Goal: Task Accomplishment & Management: Use online tool/utility

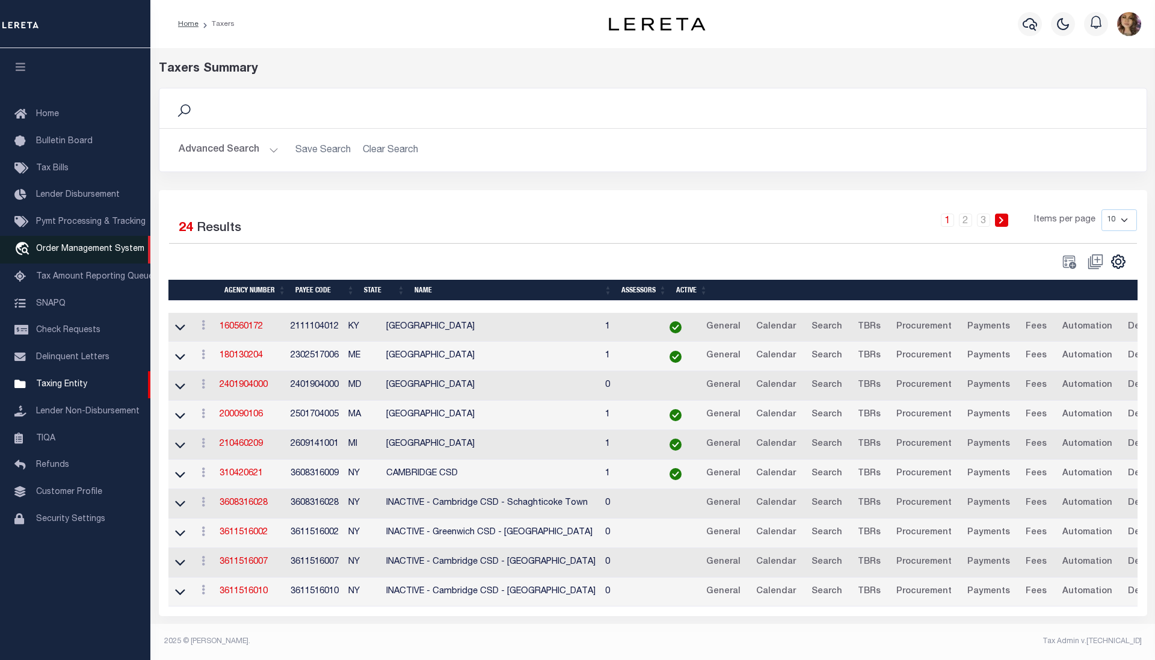
click at [93, 248] on span "Order Management System" at bounding box center [90, 249] width 108 height 8
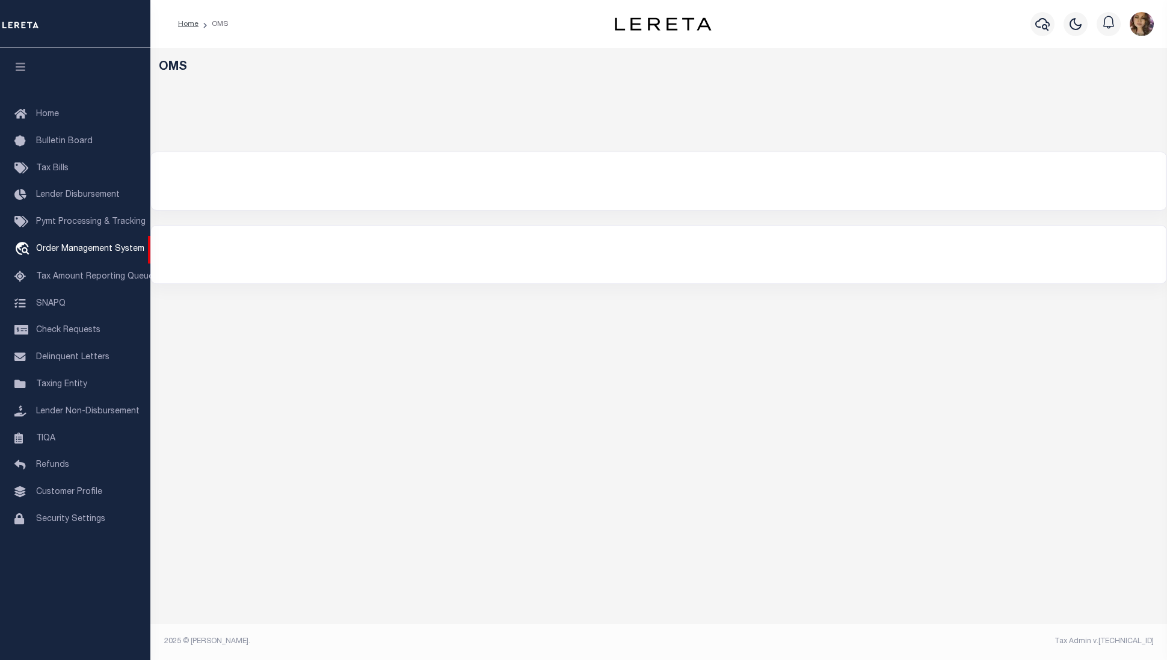
select select "200"
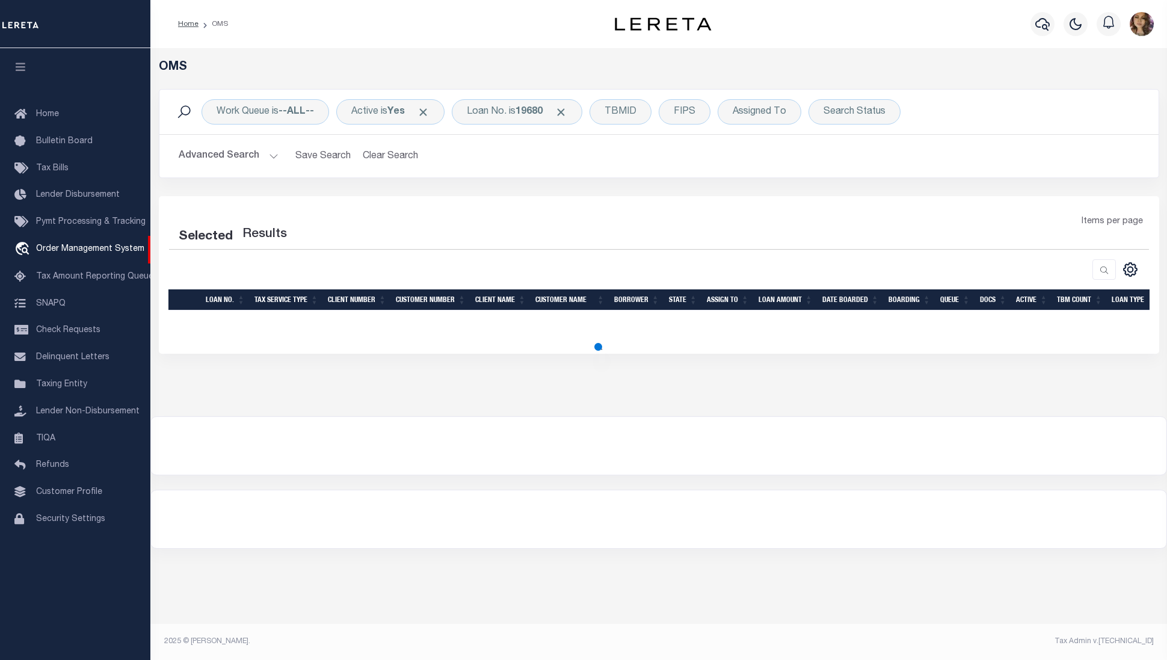
select select "200"
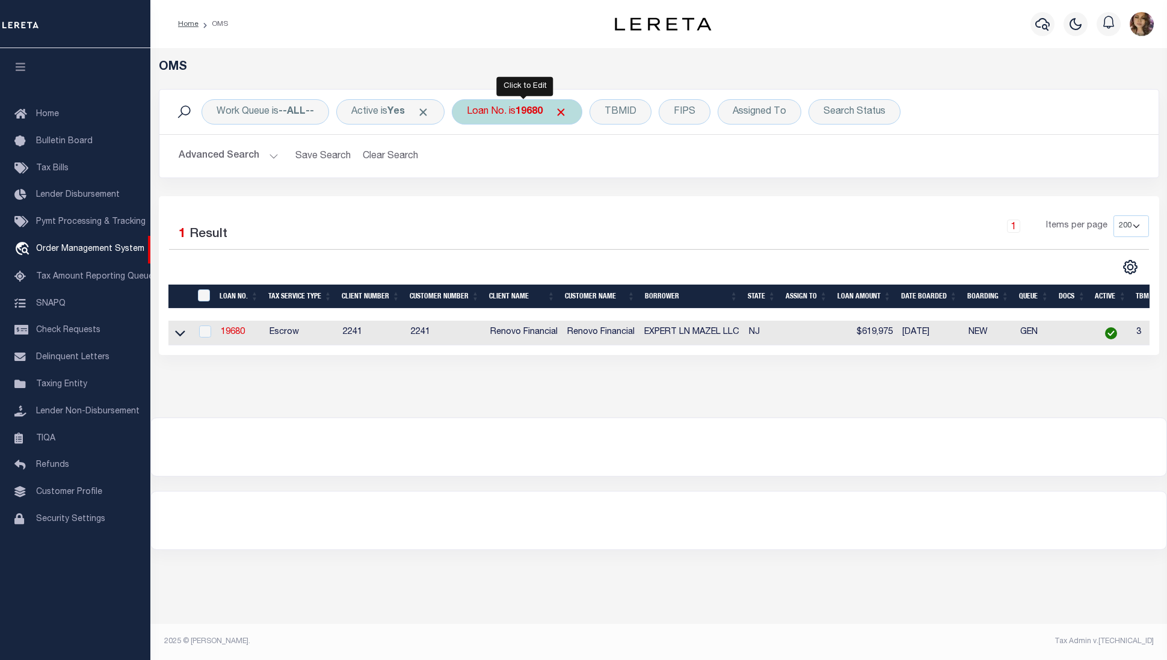
click at [502, 115] on div "Loan No. is 19680" at bounding box center [517, 111] width 131 height 25
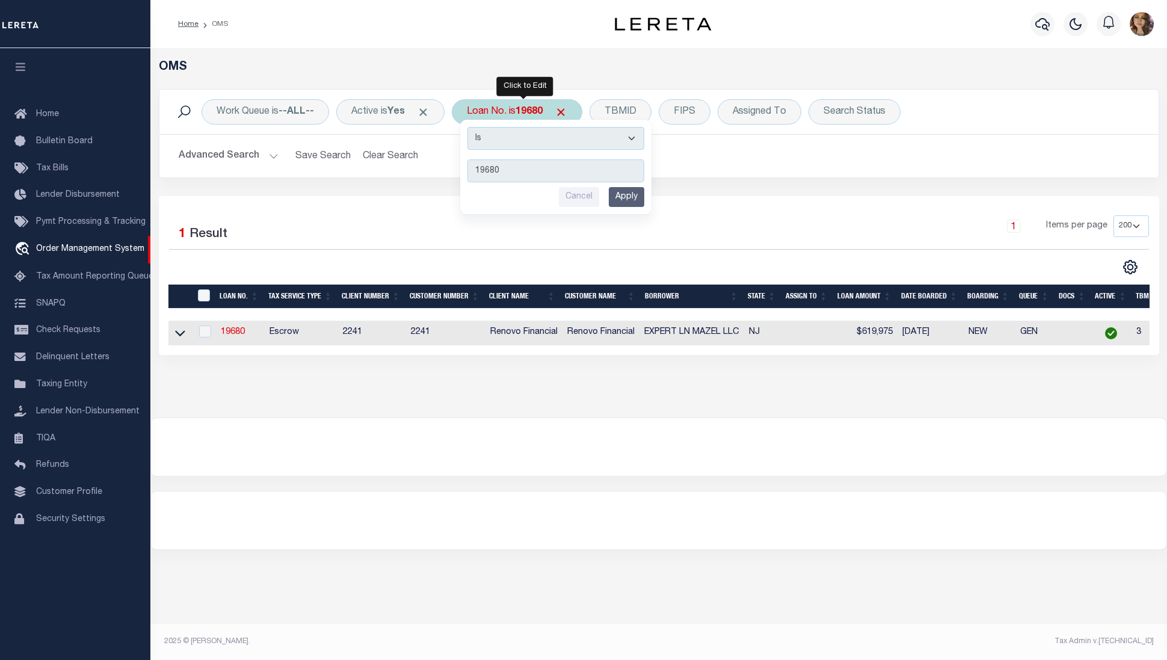
type input "7318070890-00001"
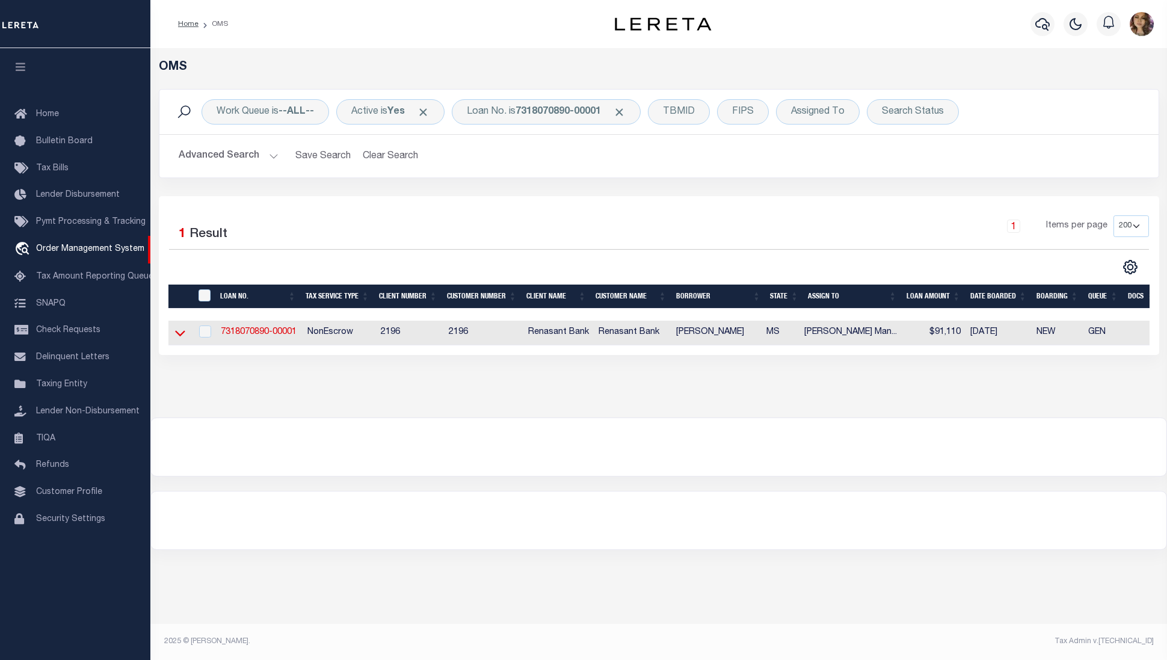
click at [179, 339] on icon at bounding box center [180, 333] width 10 height 13
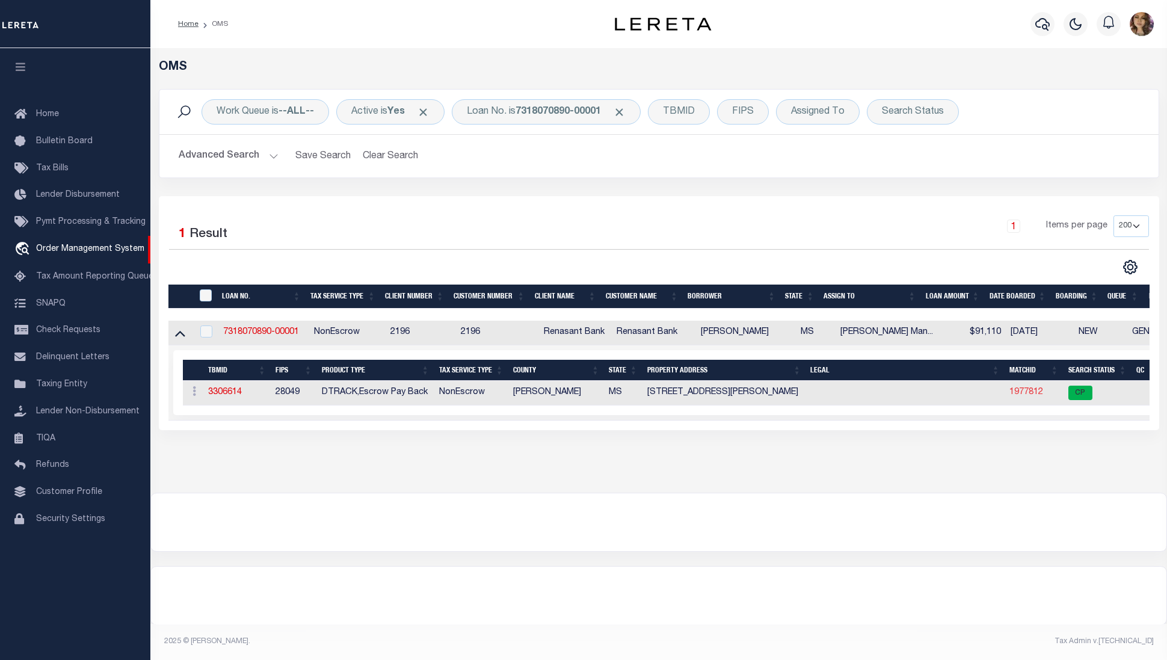
click at [1027, 396] on link "1977812" at bounding box center [1026, 392] width 34 height 8
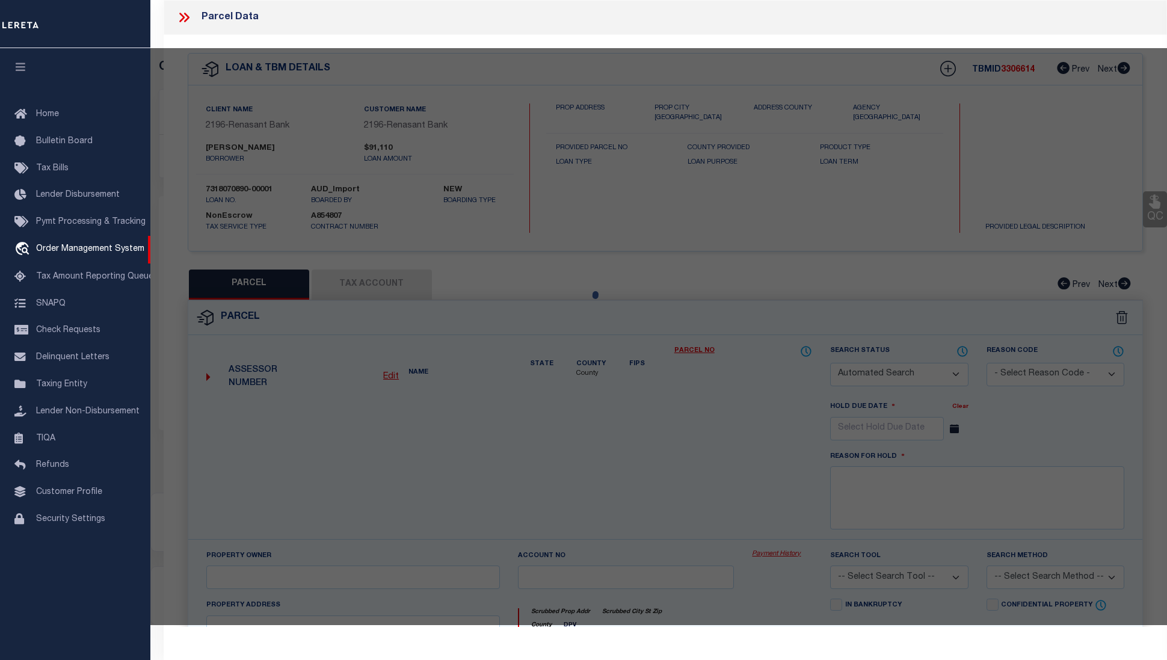
checkbox input "false"
select select "CP"
type input "CALLOWAY ROBERT A"
select select
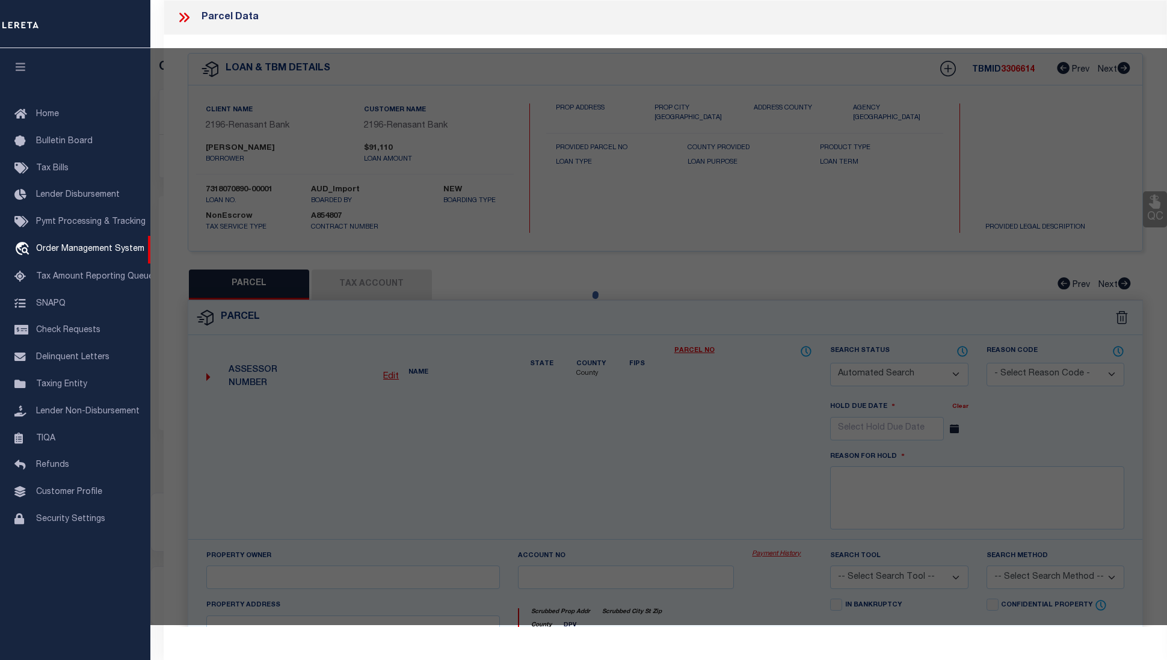
type input "303 MITCHELL AVE"
type input "JACKSON MS 39216"
type textarea "acres_gis 0.14"
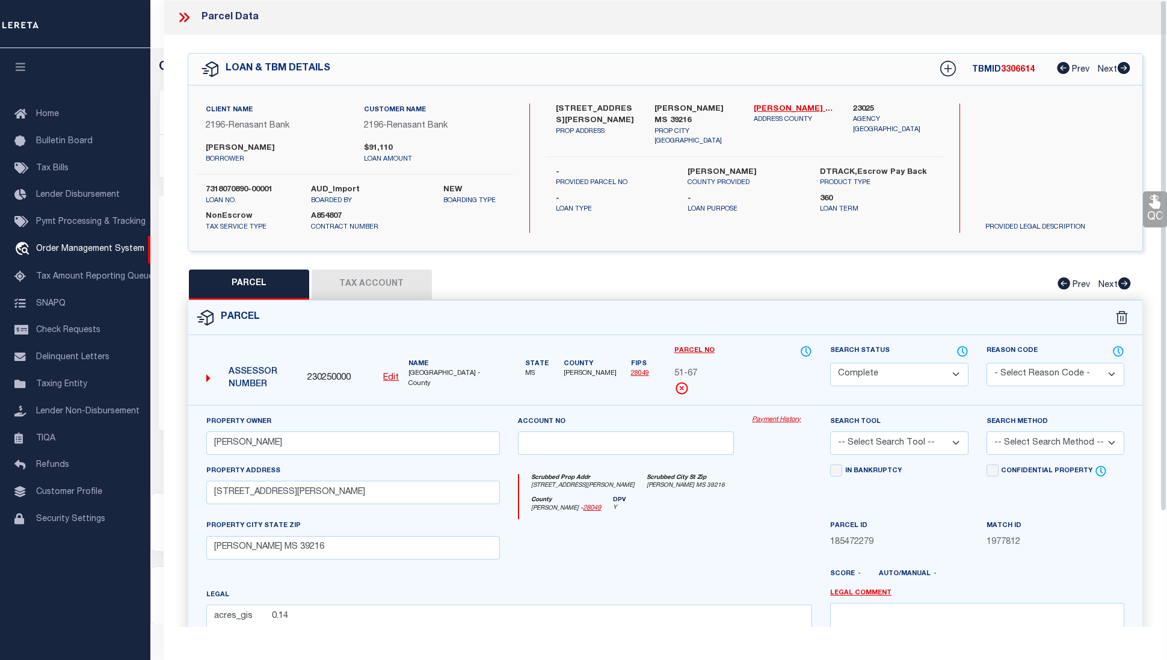
click at [773, 424] on link "Payment History" at bounding box center [782, 420] width 60 height 10
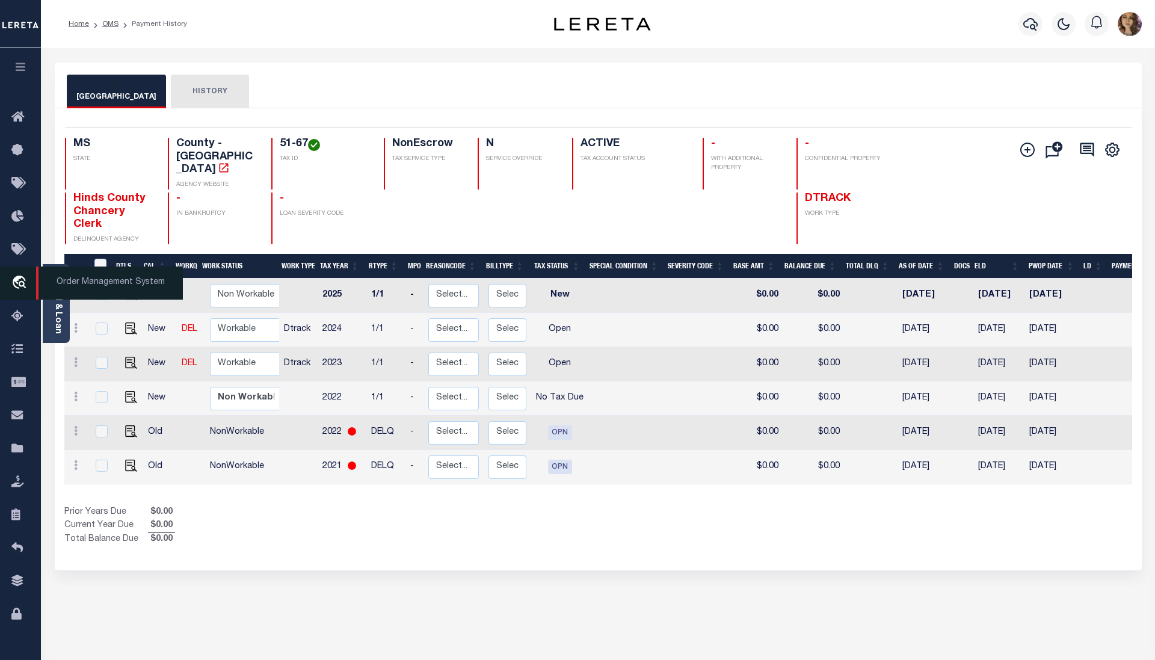
click at [68, 280] on span "Order Management System" at bounding box center [109, 282] width 147 height 33
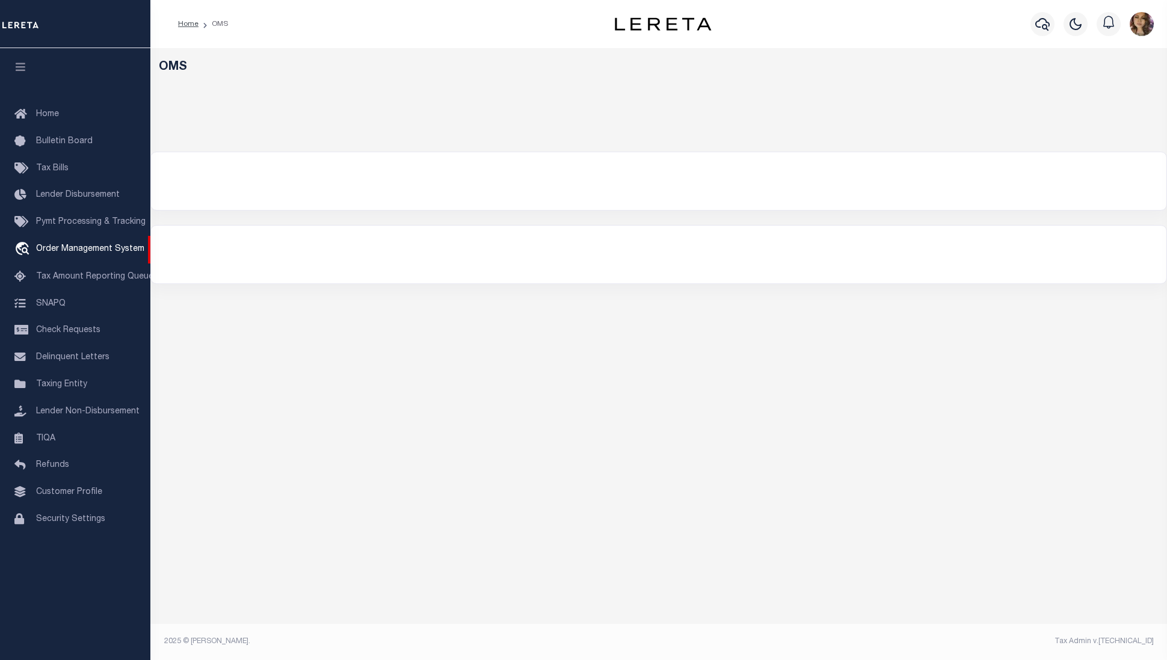
select select "200"
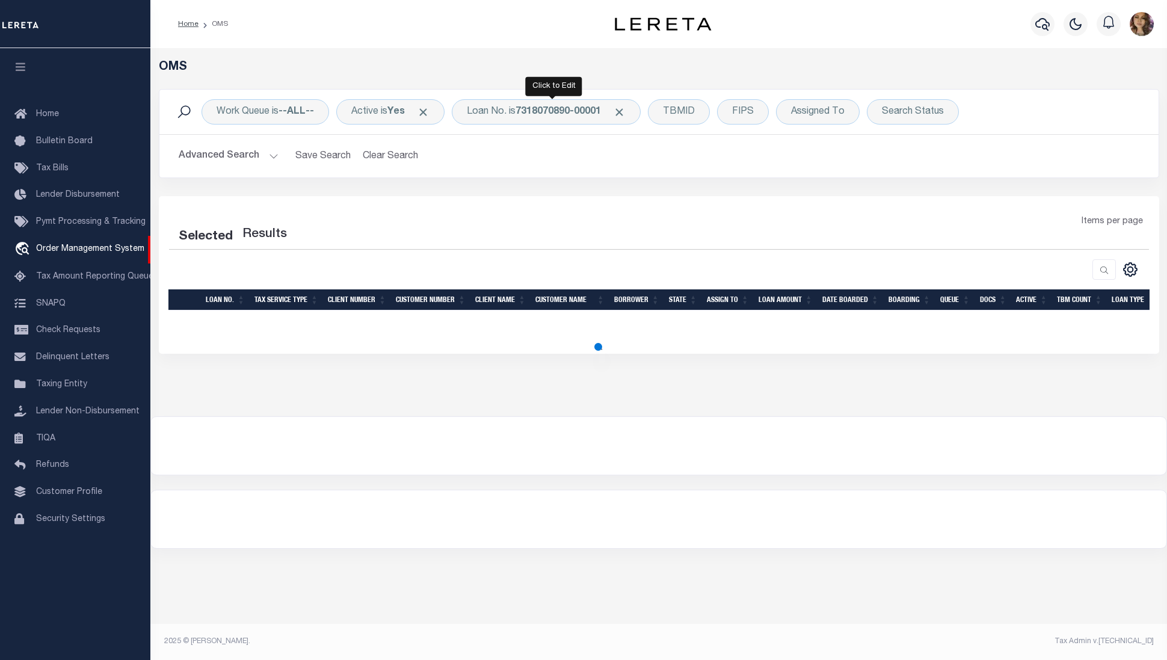
select select "200"
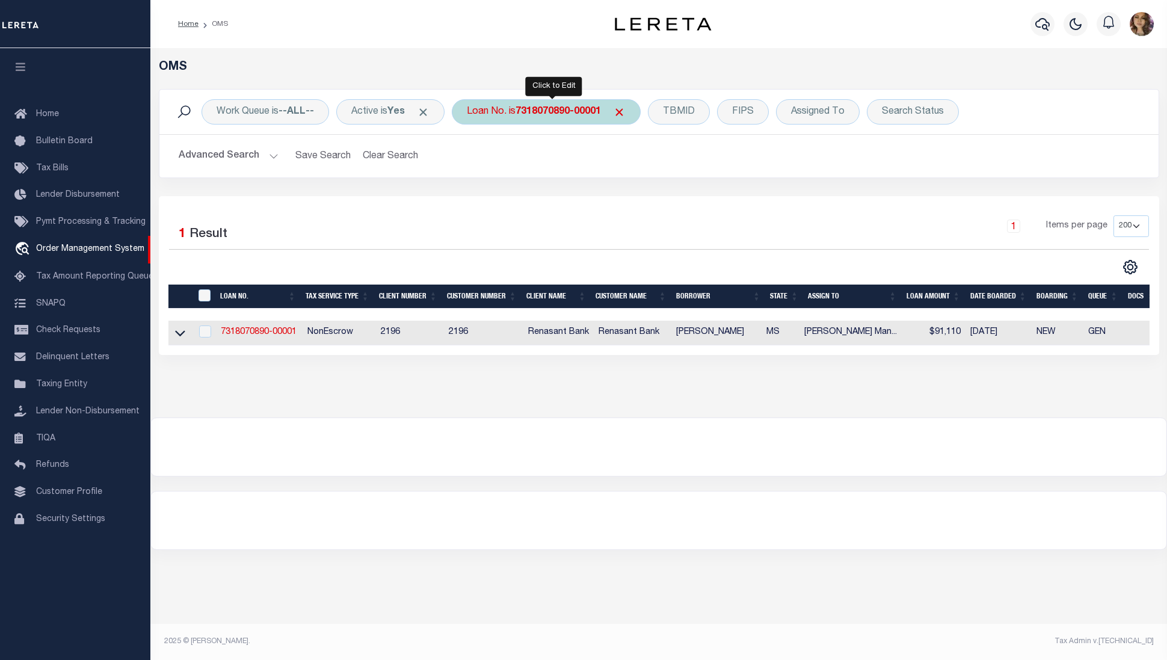
click at [551, 117] on b "7318070890-00001" at bounding box center [557, 112] width 85 height 10
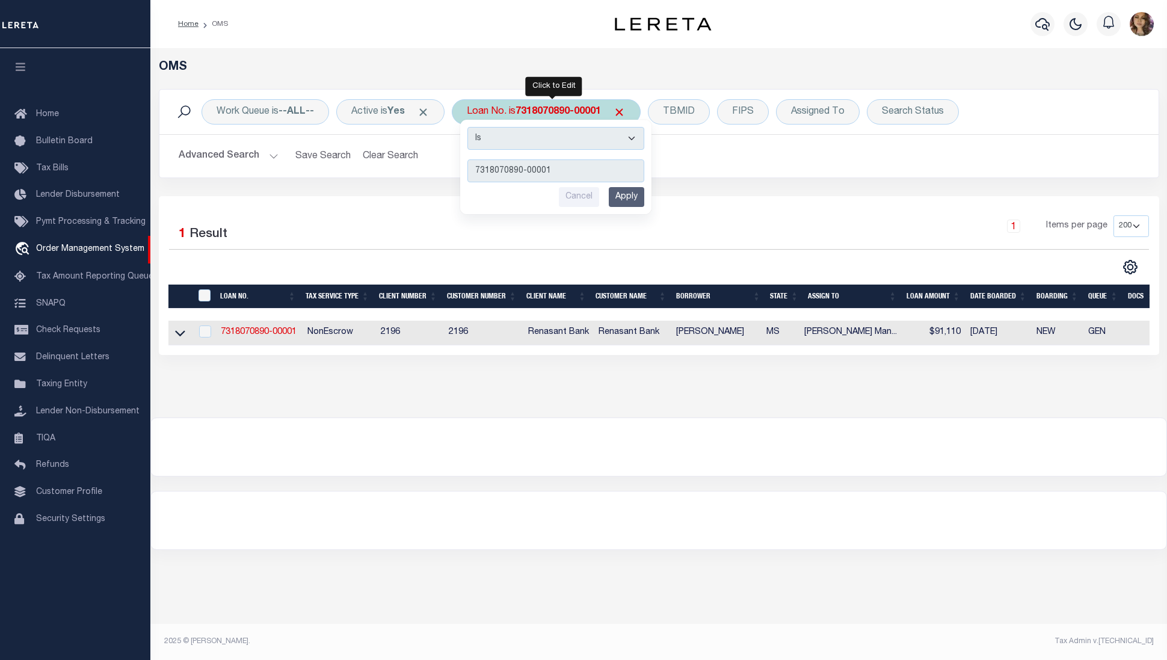
type input "4710"
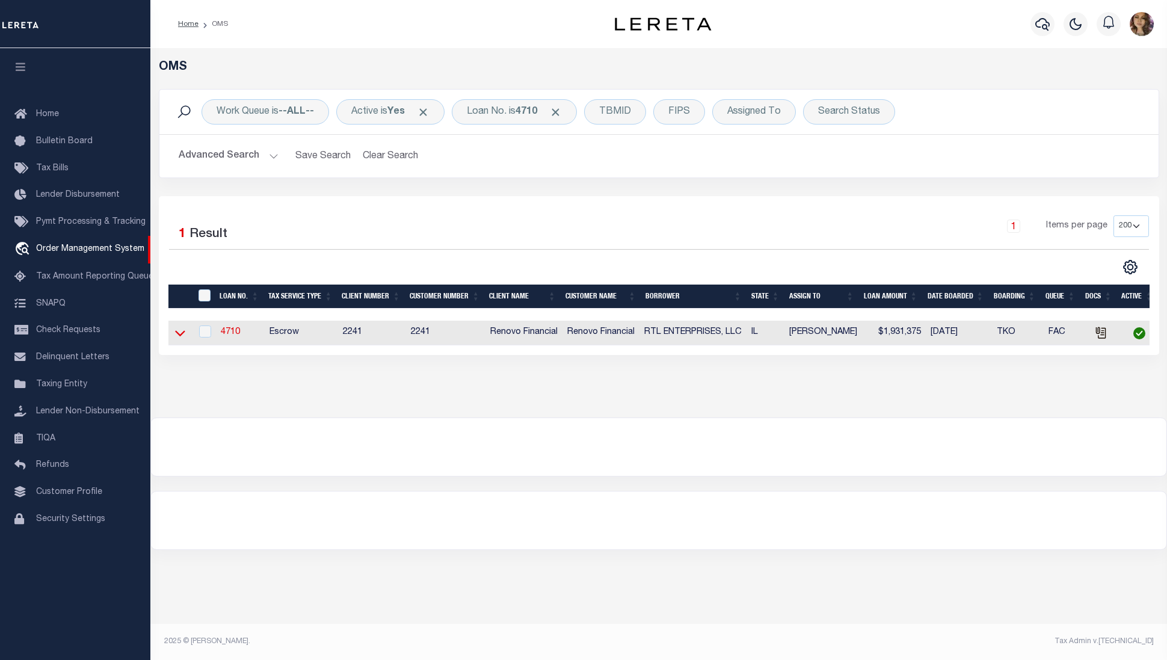
click at [175, 336] on icon at bounding box center [180, 333] width 10 height 13
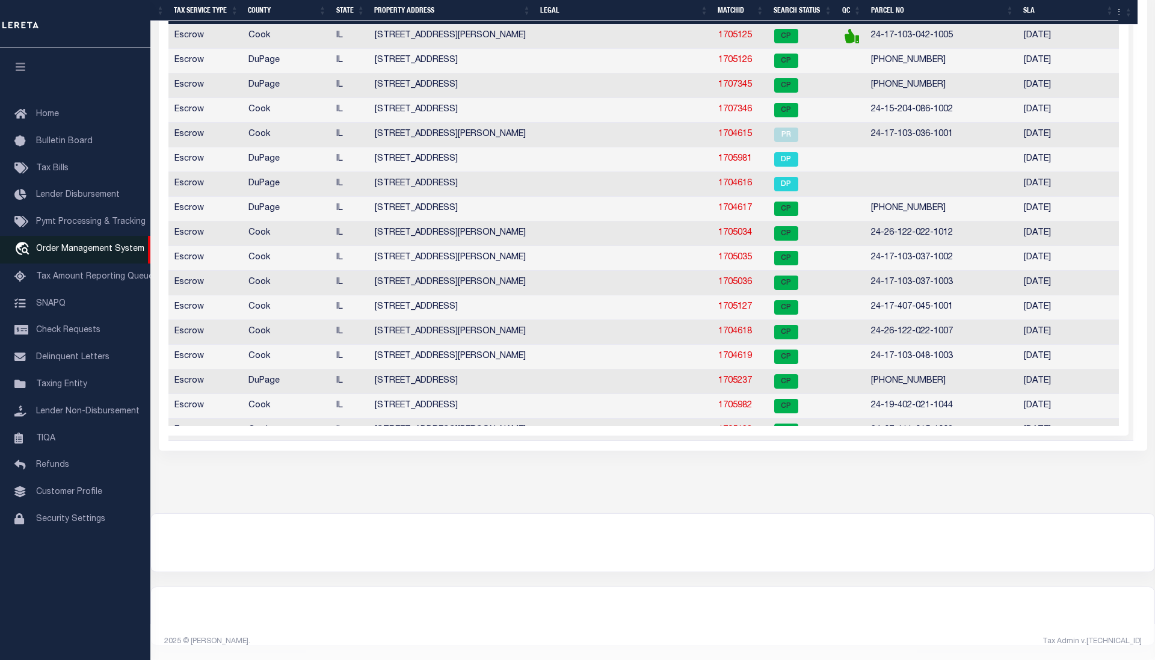
click at [56, 245] on span "Order Management System" at bounding box center [90, 249] width 108 height 8
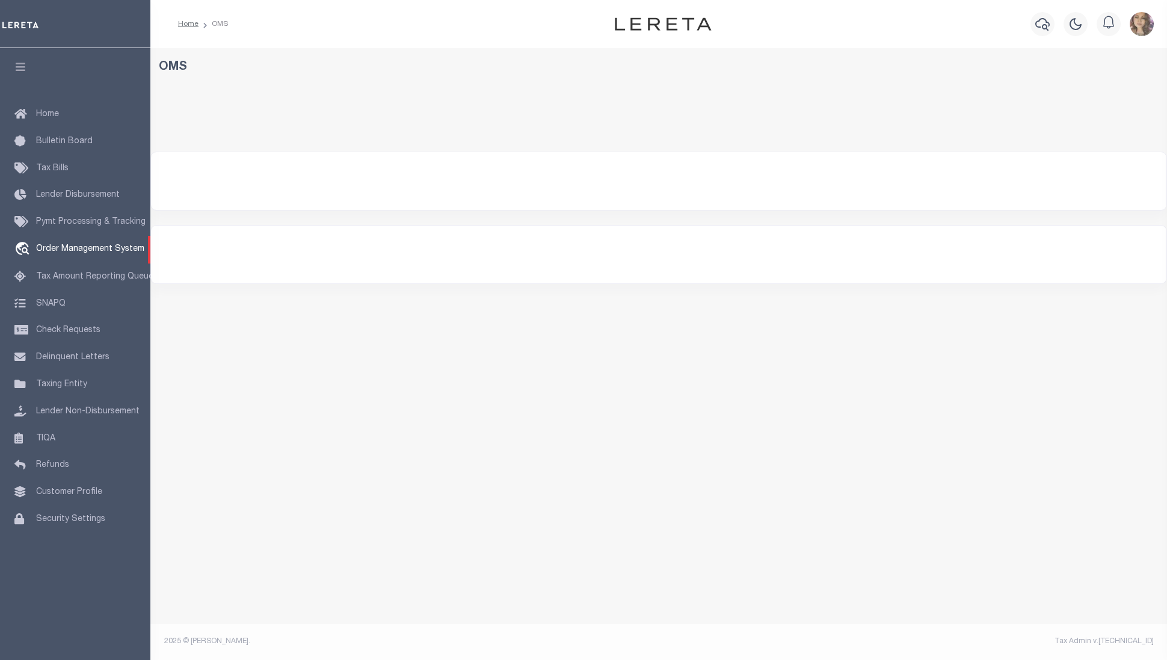
select select "200"
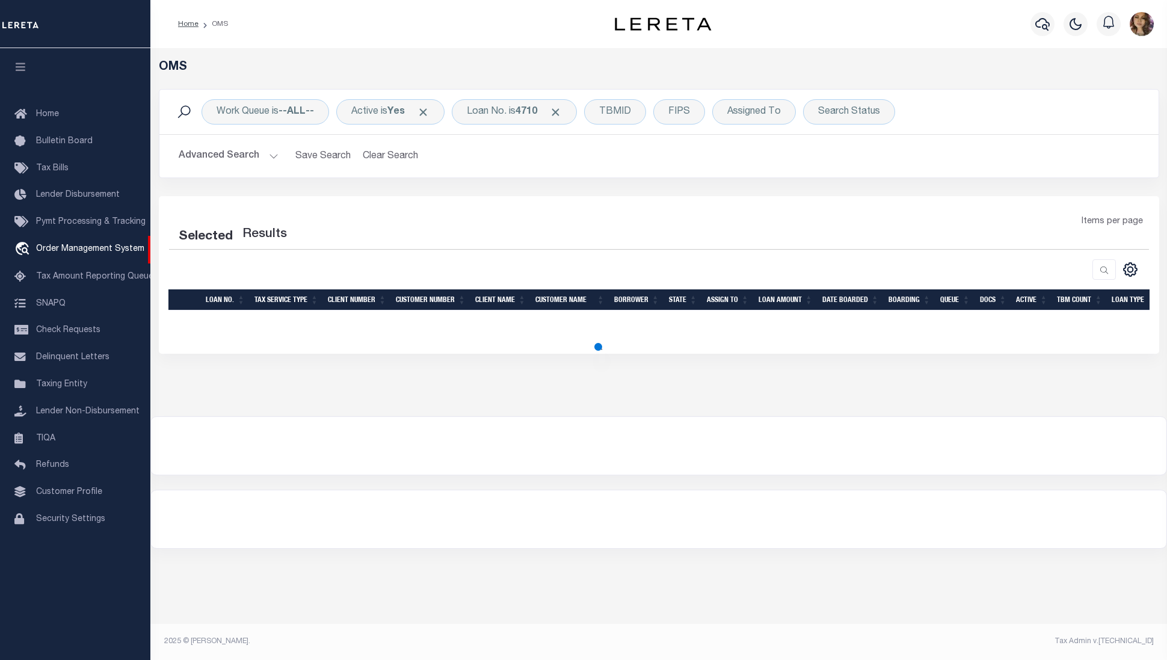
select select "200"
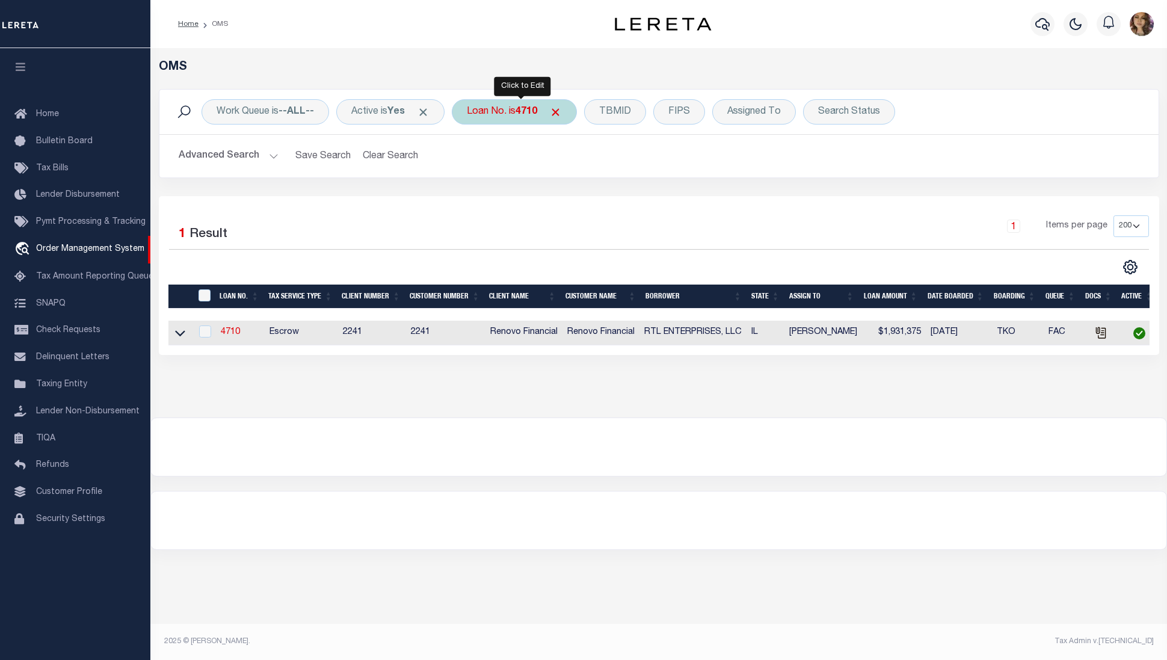
click at [515, 113] on div "Loan No. is 4710" at bounding box center [514, 111] width 125 height 25
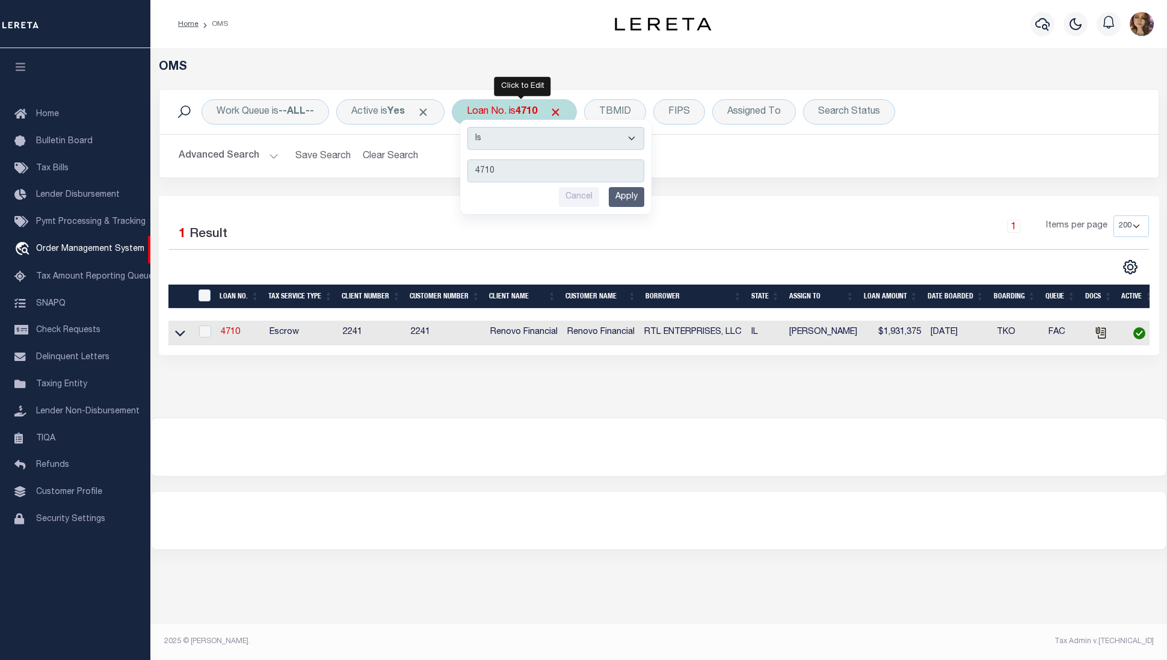
type input "00001922343"
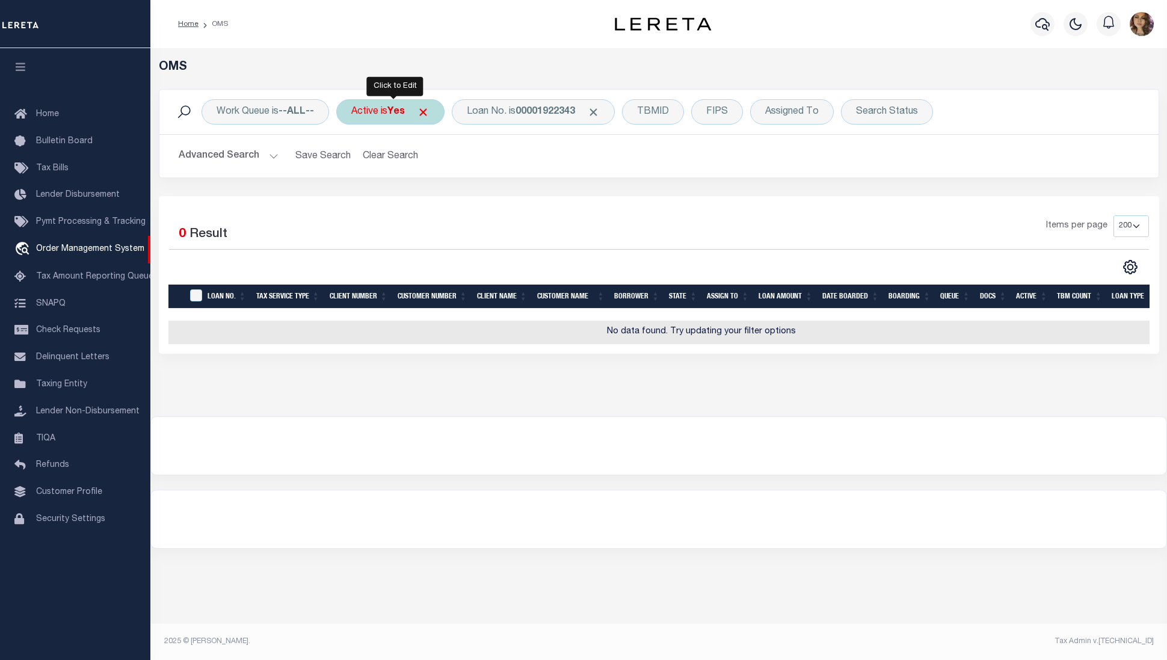
click at [393, 117] on b "Yes" at bounding box center [395, 112] width 17 height 10
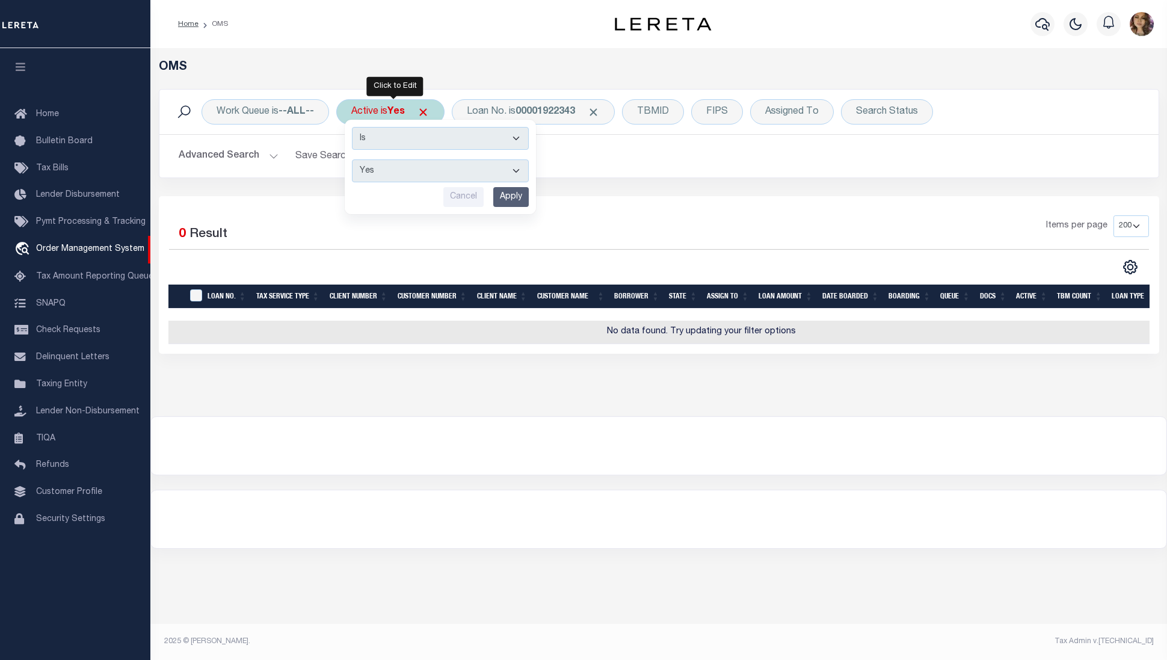
click at [412, 167] on select "Yes No" at bounding box center [440, 170] width 177 height 23
select select "false"
click at [354, 160] on select "Yes No" at bounding box center [440, 170] width 177 height 23
click at [508, 198] on input "Apply" at bounding box center [510, 197] width 35 height 20
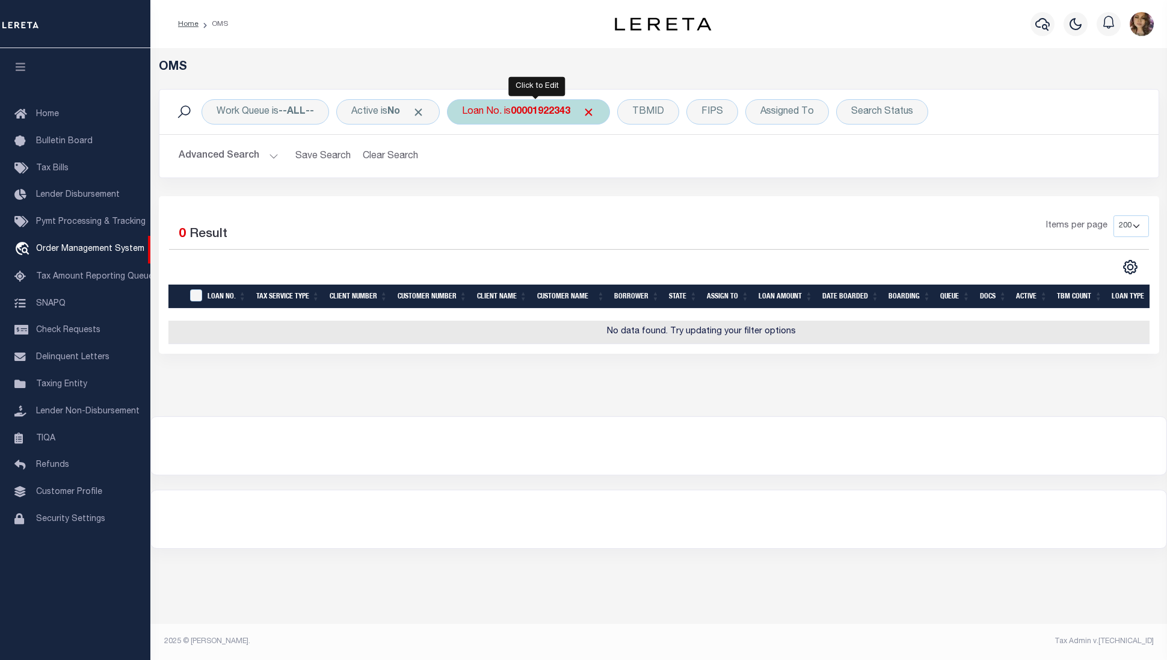
click at [540, 116] on b "00001922343" at bounding box center [541, 112] width 60 height 10
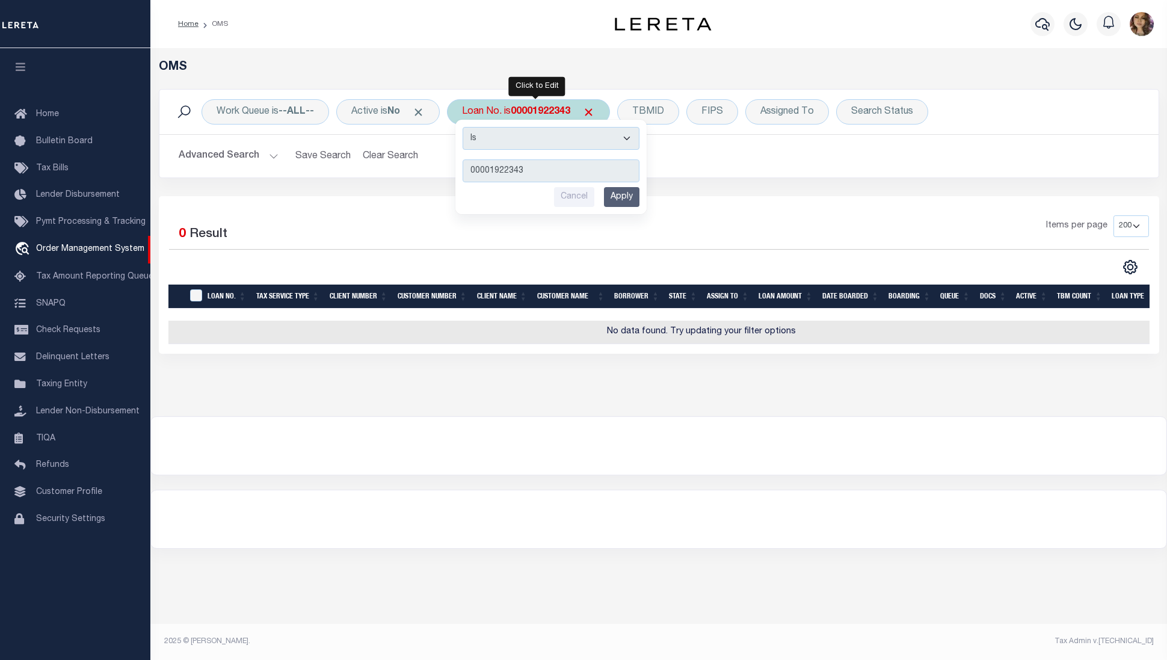
type input "202145129"
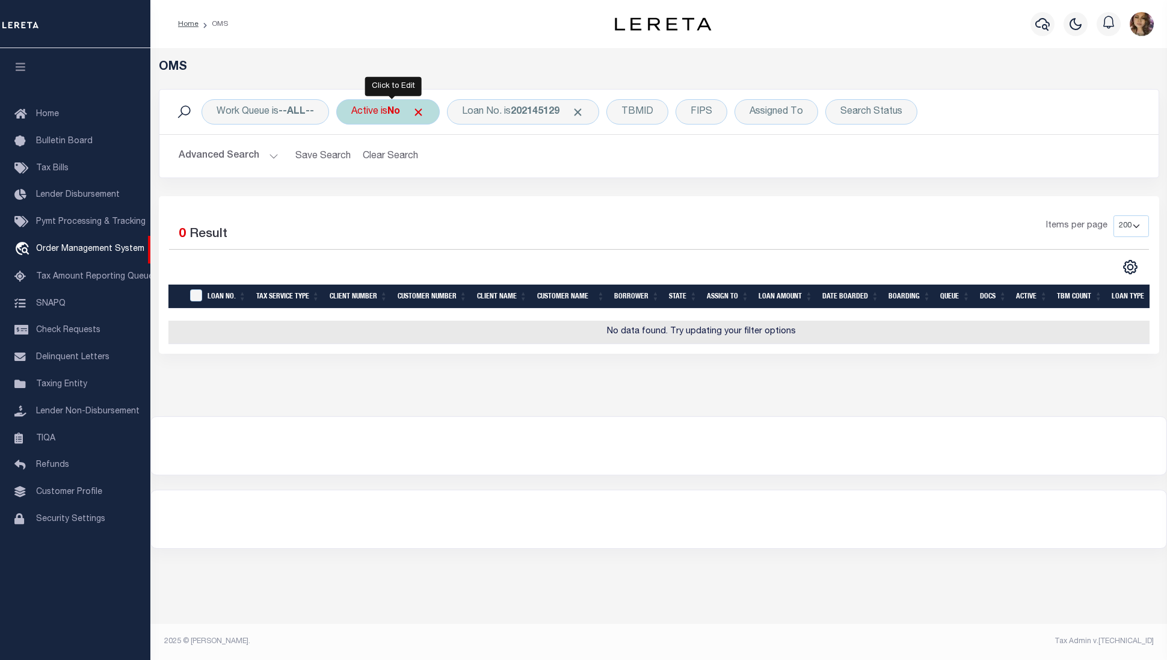
click at [386, 117] on div "Active is No" at bounding box center [387, 111] width 103 height 25
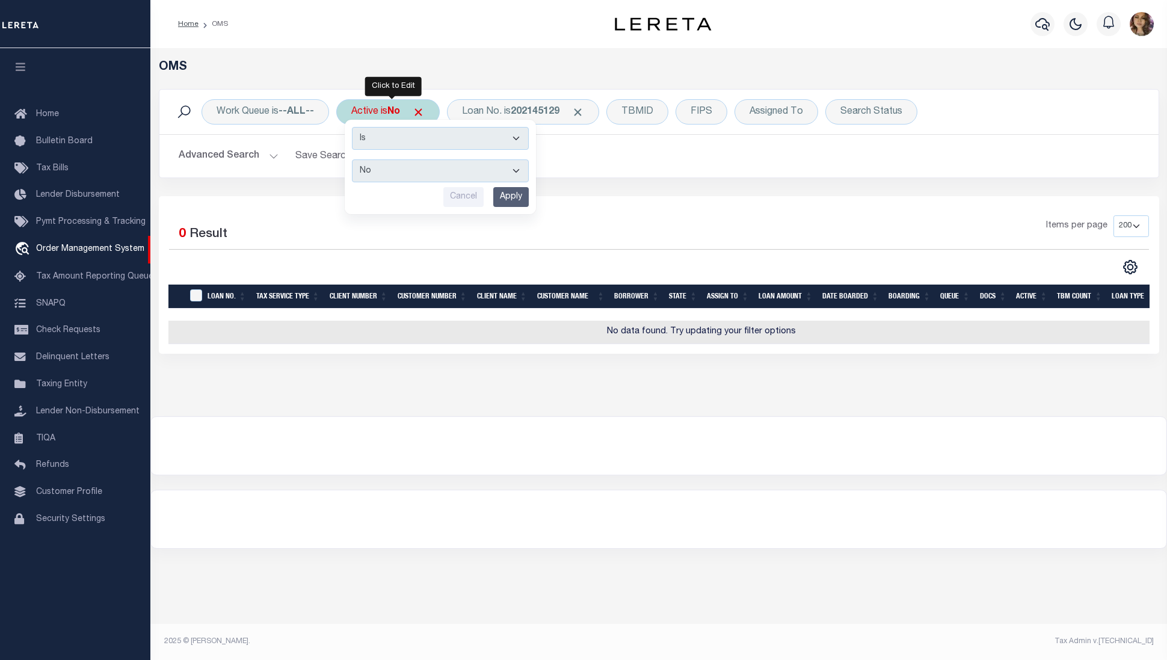
click at [410, 168] on select "Yes No" at bounding box center [440, 170] width 177 height 23
select select "true"
click at [354, 160] on select "Yes No" at bounding box center [440, 170] width 177 height 23
click at [505, 198] on input "Apply" at bounding box center [510, 197] width 35 height 20
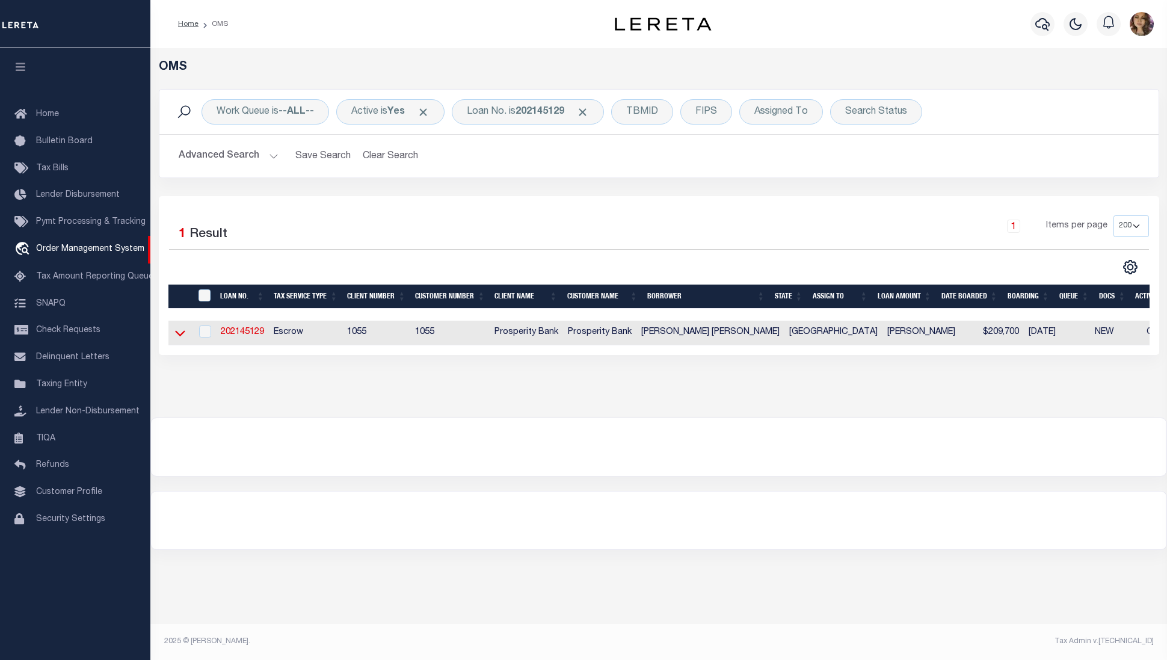
click at [180, 333] on icon at bounding box center [180, 333] width 10 height 13
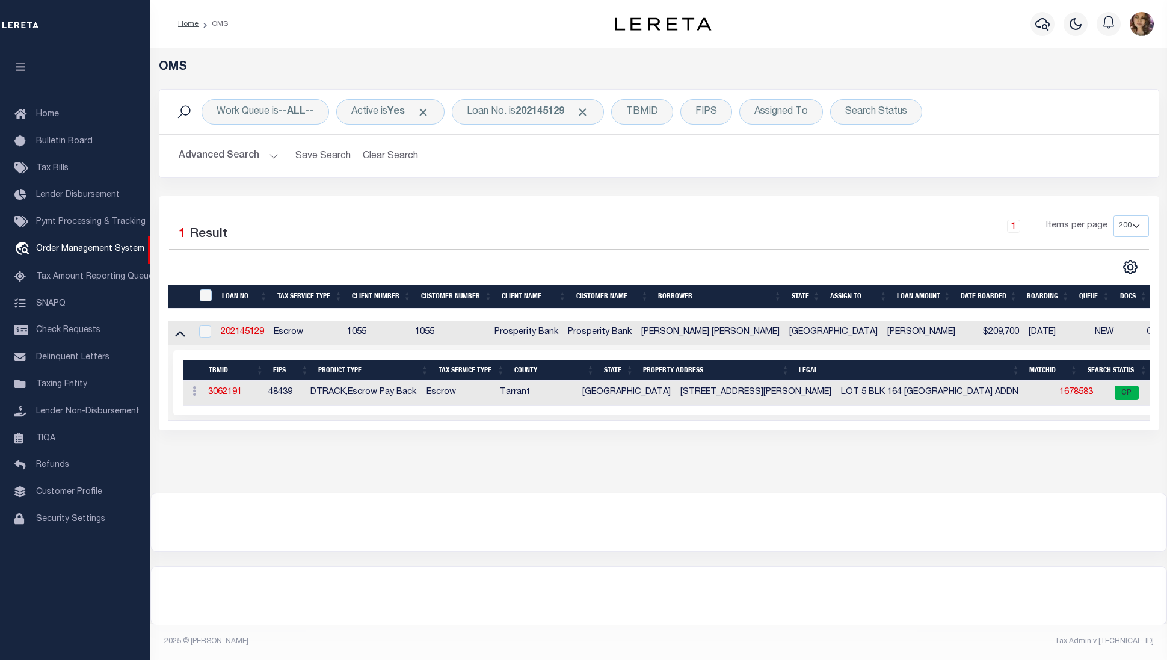
click at [354, 515] on div at bounding box center [658, 522] width 1015 height 58
